Goal: Task Accomplishment & Management: Complete application form

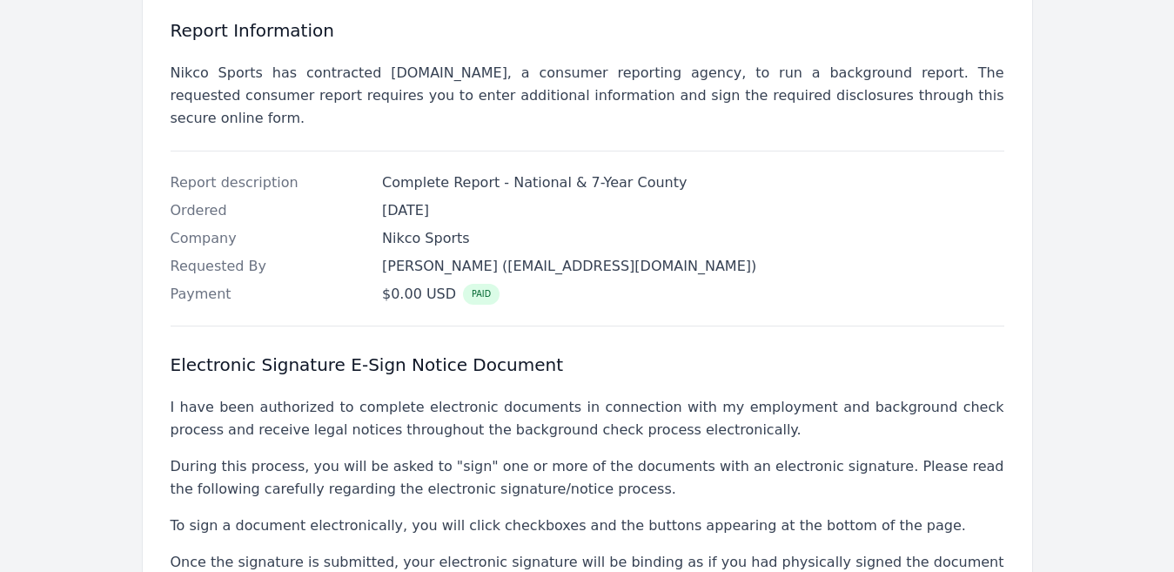
scroll to position [547, 0]
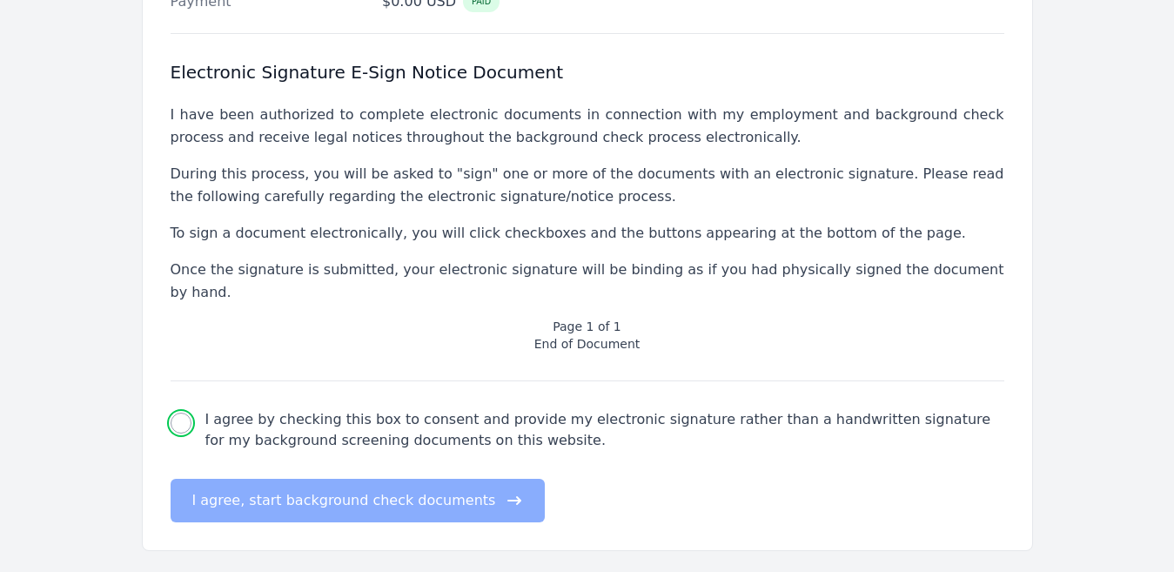
click at [181, 412] on input "I agree by checking this box to consent and provide my electronic signature rat…" at bounding box center [181, 422] width 21 height 21
checkbox input "true"
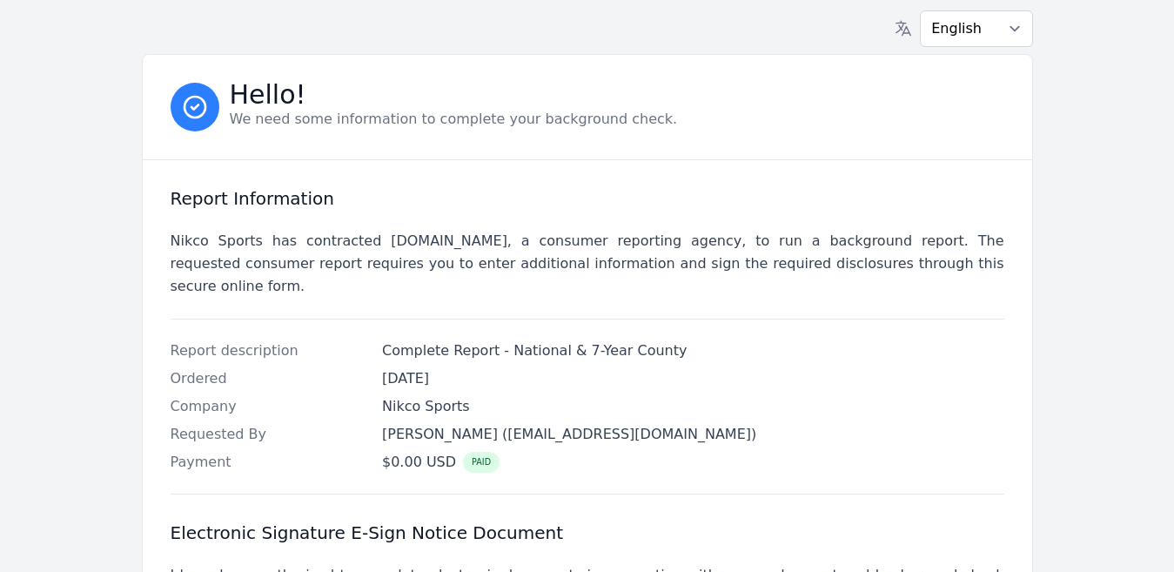
scroll to position [0, 0]
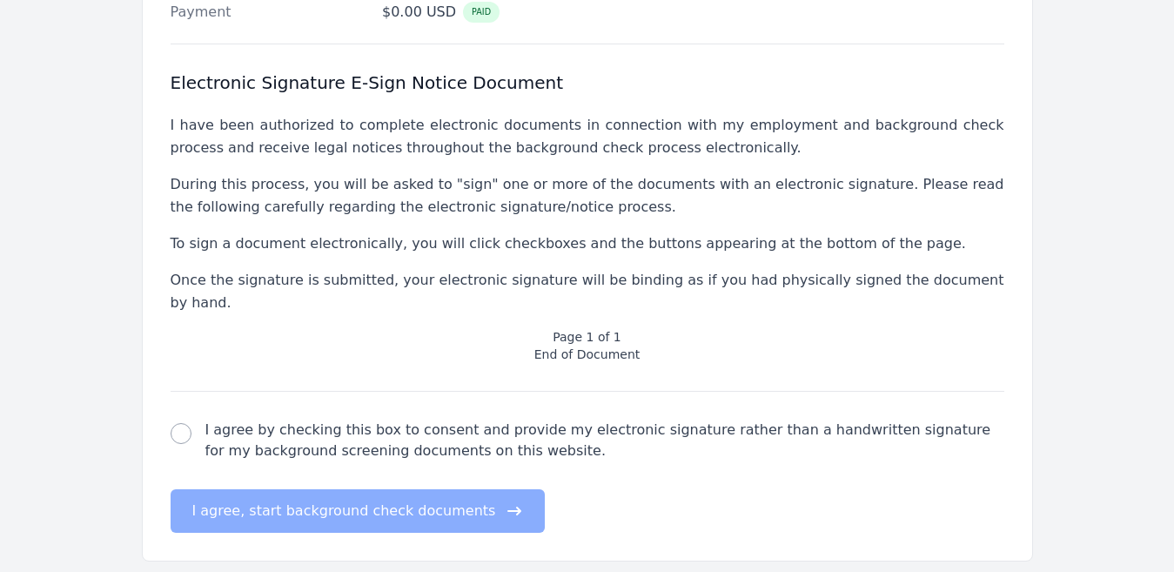
scroll to position [547, 0]
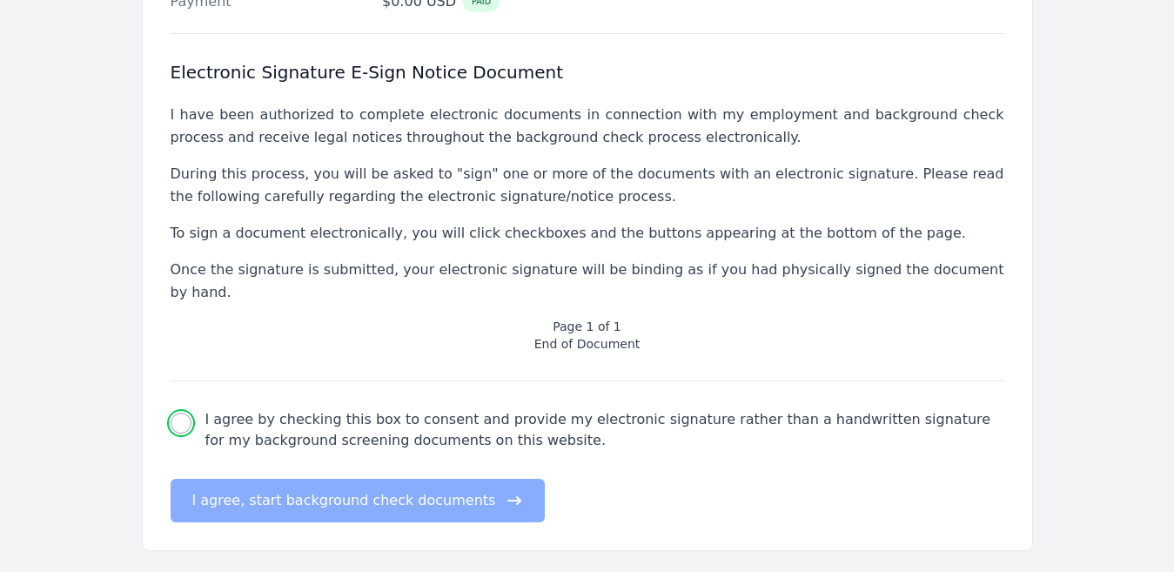
click at [184, 412] on input "I agree by checking this box to consent and provide my electronic signature rat…" at bounding box center [181, 422] width 21 height 21
checkbox input "true"
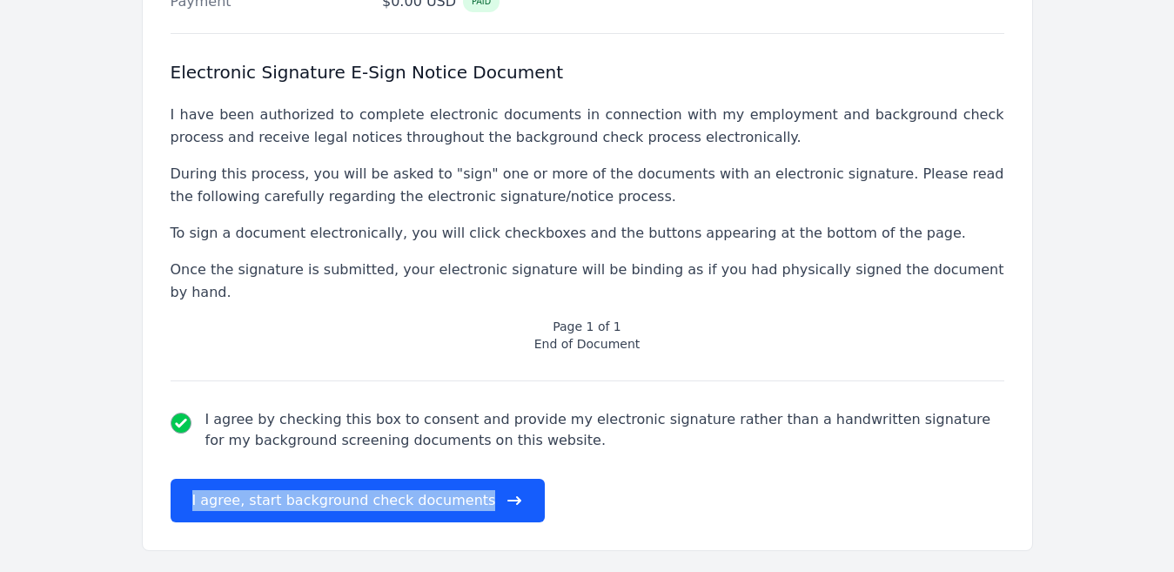
drag, startPoint x: 1073, startPoint y: 417, endPoint x: 1074, endPoint y: 361, distance: 55.7
click at [1074, 361] on main "English Español Français Hello! We need some information to complete your backg…" at bounding box center [587, 66] width 1058 height 1046
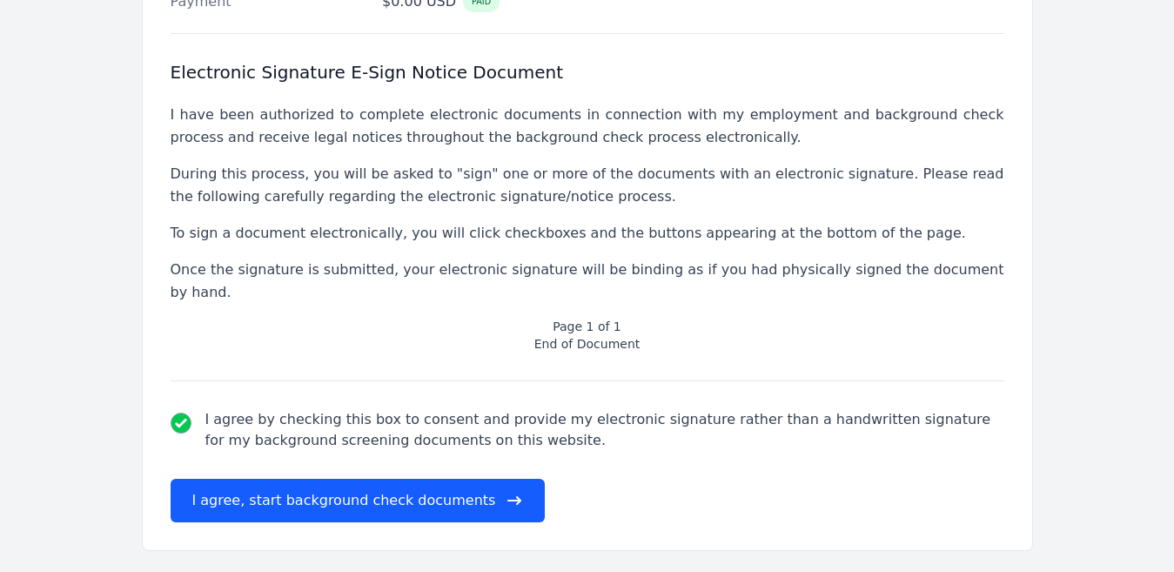
click at [1123, 411] on div "English Español Français Hello! We need some information to complete your backg…" at bounding box center [587, 35] width 1114 height 1164
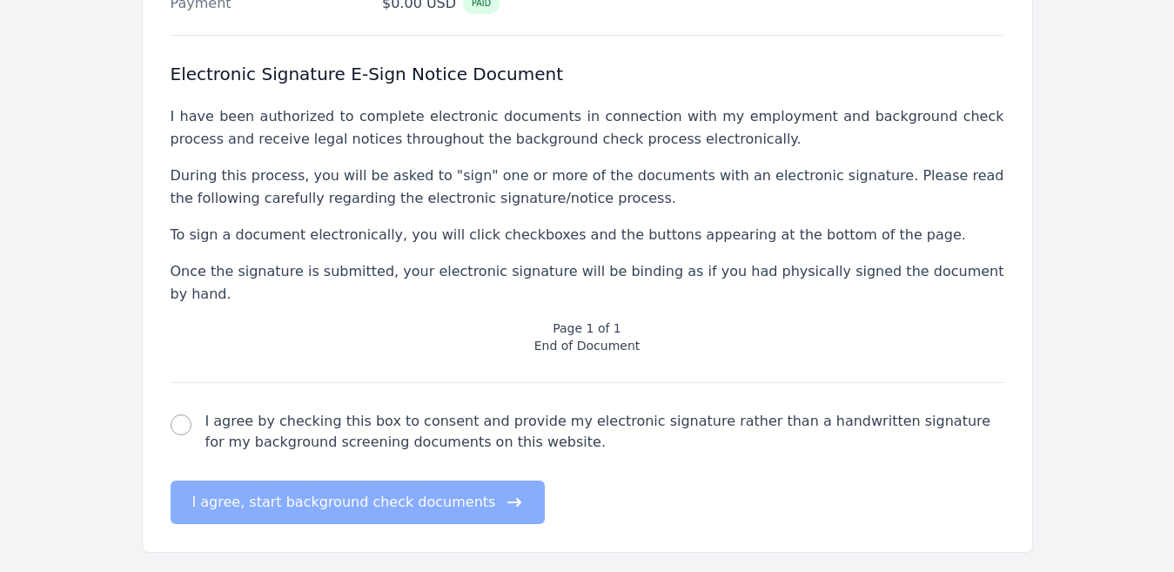
scroll to position [547, 0]
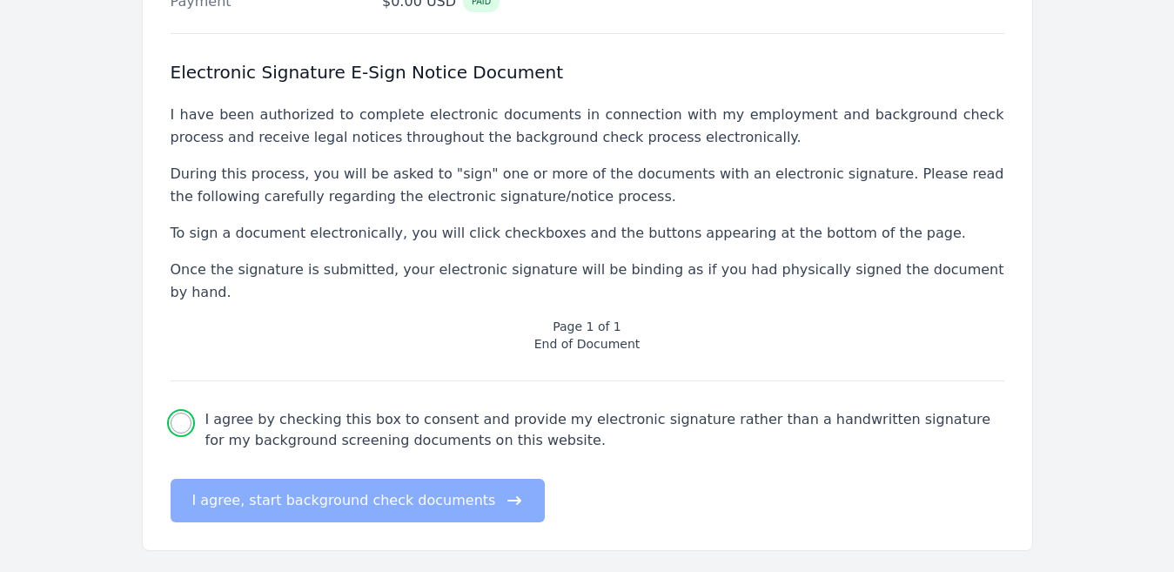
click at [186, 412] on input "I agree by checking this box to consent and provide my electronic signature rat…" at bounding box center [181, 422] width 21 height 21
checkbox input "true"
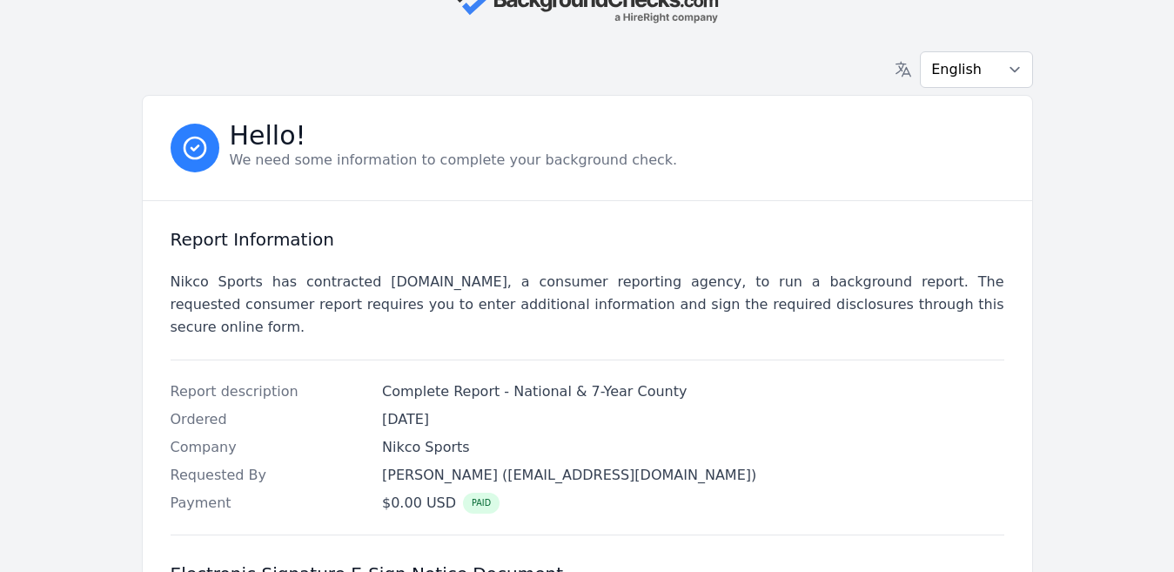
scroll to position [0, 0]
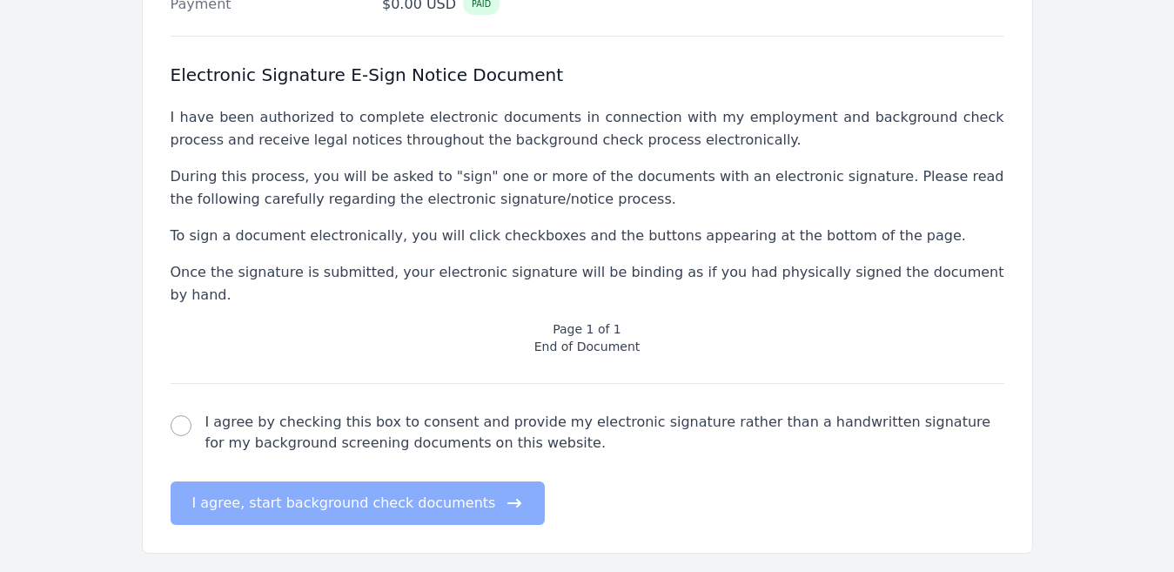
scroll to position [547, 0]
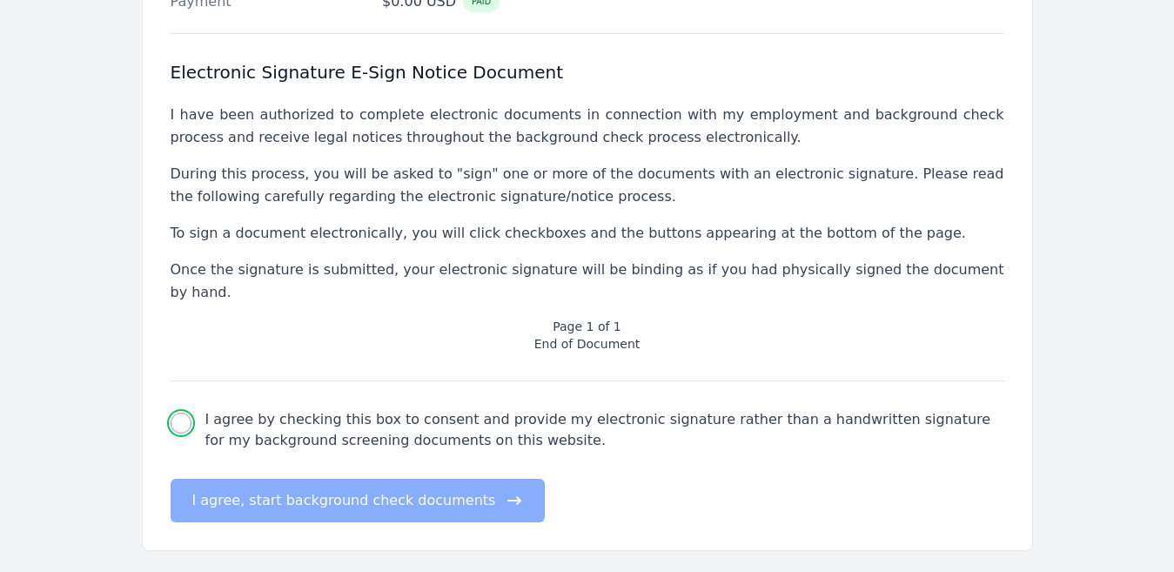
click at [187, 412] on input "I agree by checking this box to consent and provide my electronic signature rat…" at bounding box center [181, 422] width 21 height 21
checkbox input "true"
